Goal: Information Seeking & Learning: Check status

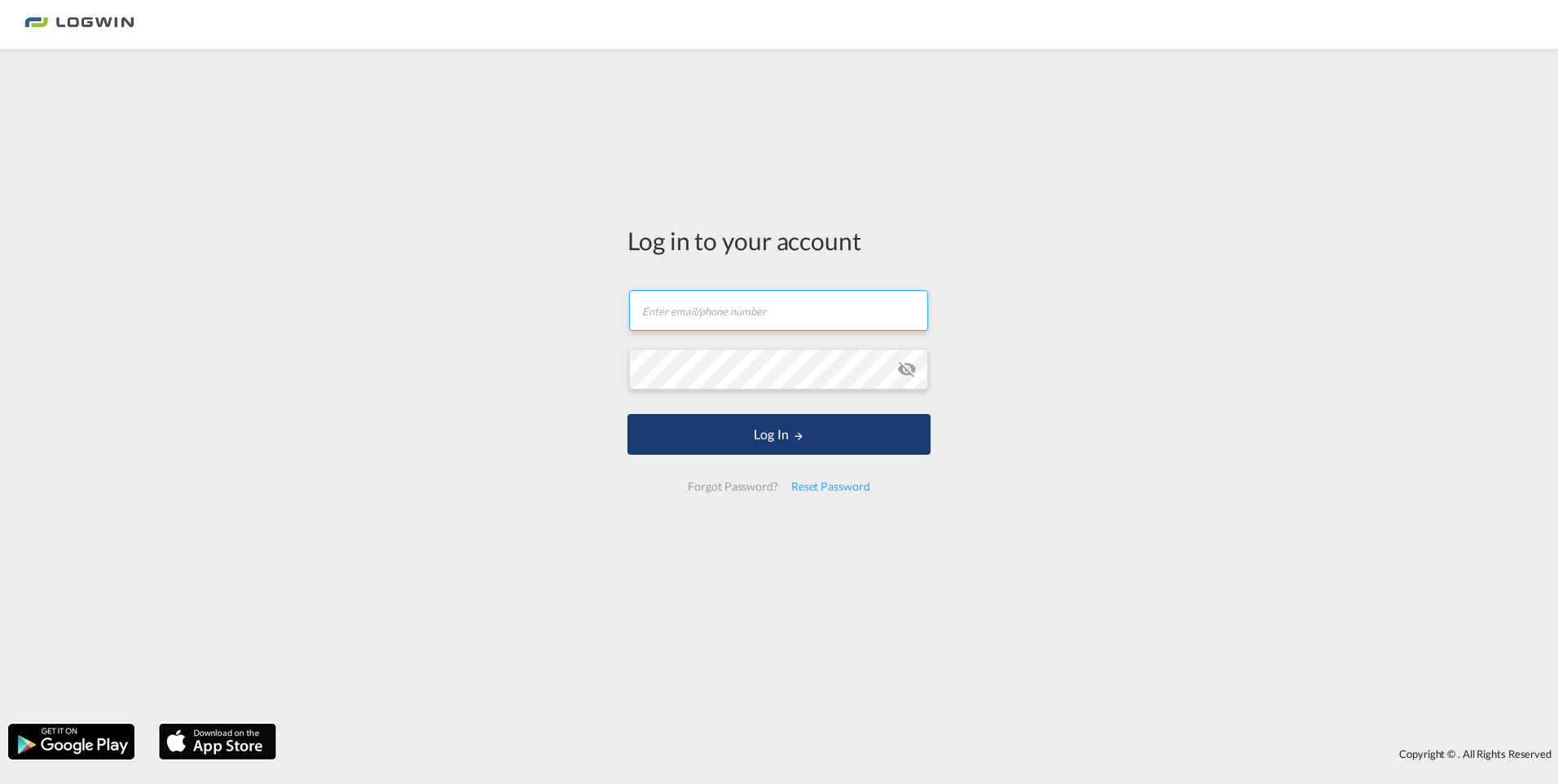
type input "[EMAIL_ADDRESS][PERSON_NAME][DOMAIN_NAME]"
click at [807, 443] on button "Log In" at bounding box center [779, 434] width 303 height 41
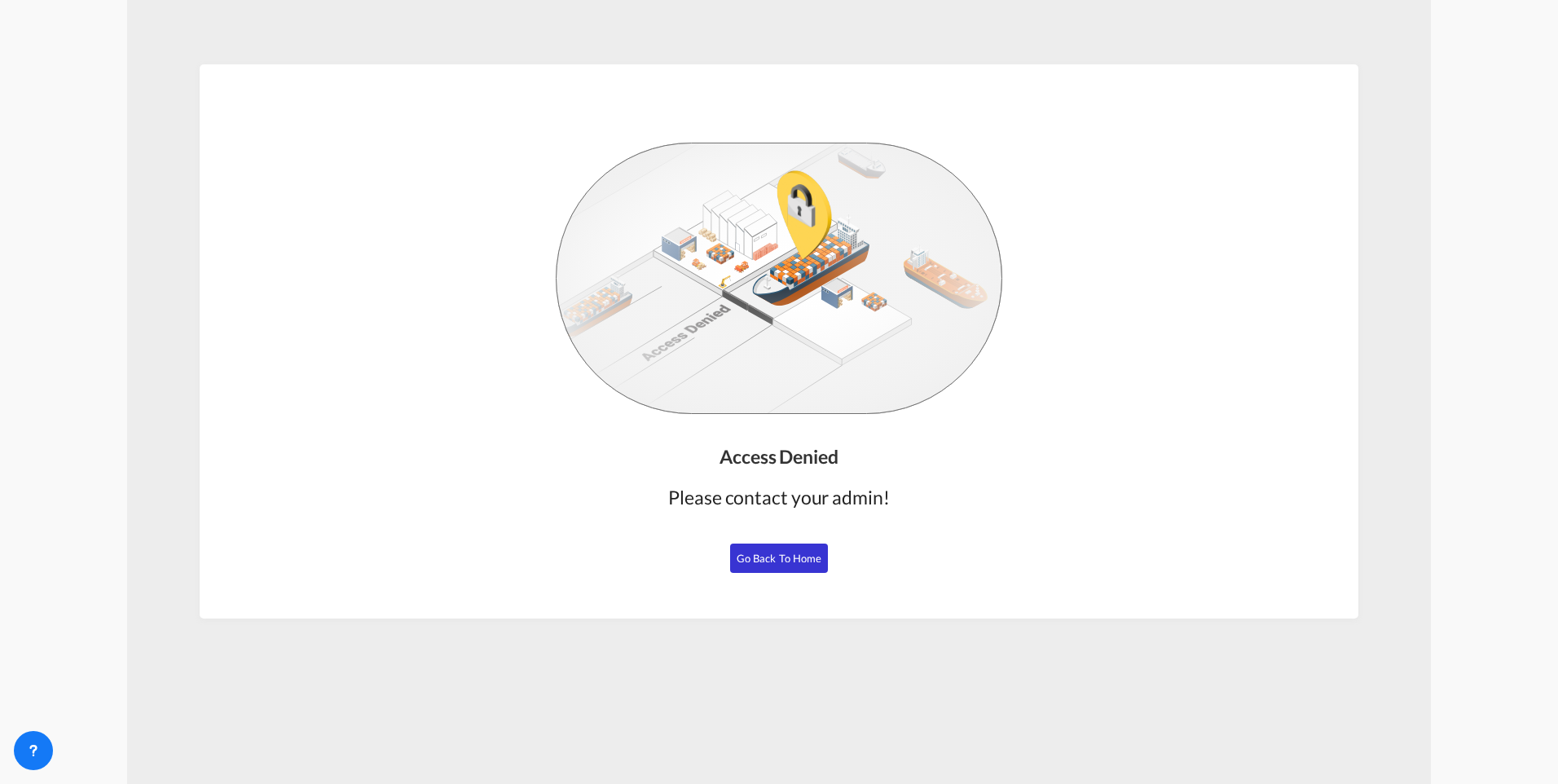
click at [784, 554] on span "Go Back to Home" at bounding box center [779, 559] width 86 height 13
click at [784, 561] on span "Go Back to Home" at bounding box center [779, 559] width 86 height 13
